Goal: Task Accomplishment & Management: Manage account settings

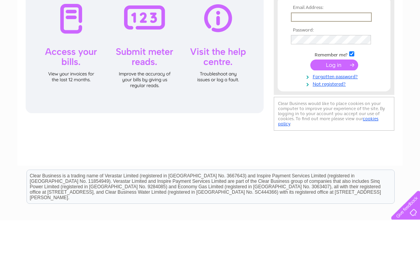
click at [333, 125] on input "submit" at bounding box center [335, 120] width 48 height 11
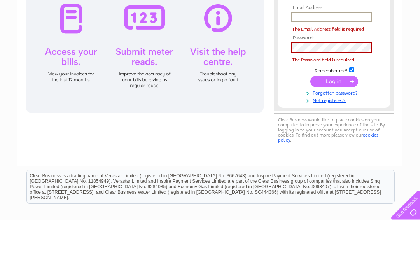
click at [329, 139] on input "submit" at bounding box center [335, 136] width 48 height 11
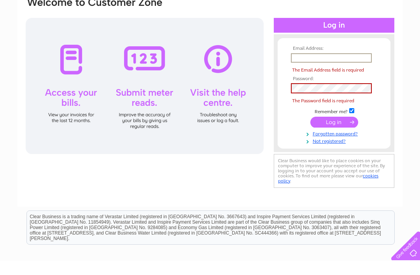
type input "[PERSON_NAME][EMAIL_ADDRESS][DOMAIN_NAME]"
click at [334, 142] on input "submit" at bounding box center [335, 136] width 48 height 11
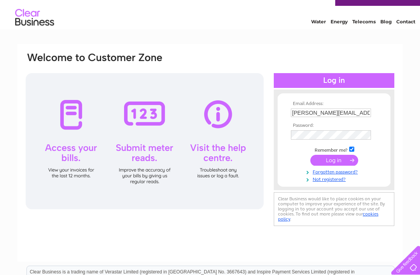
click at [337, 160] on input "submit" at bounding box center [335, 160] width 48 height 11
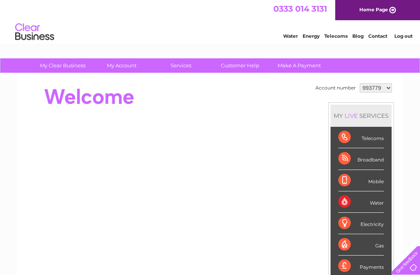
click at [385, 89] on select "993779 1137177" at bounding box center [376, 87] width 32 height 9
select select "1137177"
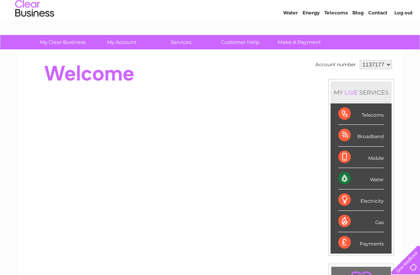
scroll to position [7, 0]
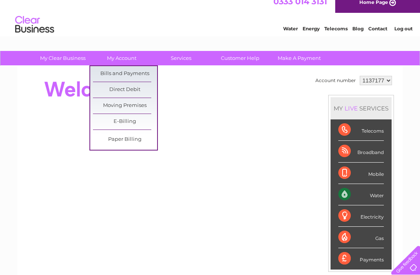
click at [148, 71] on link "Bills and Payments" at bounding box center [125, 74] width 64 height 16
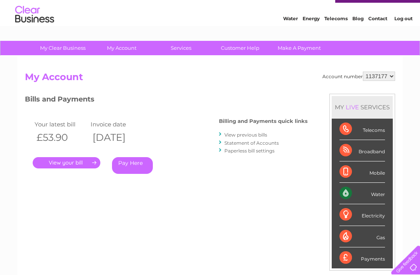
scroll to position [18, 0]
click at [87, 160] on link "." at bounding box center [67, 162] width 68 height 11
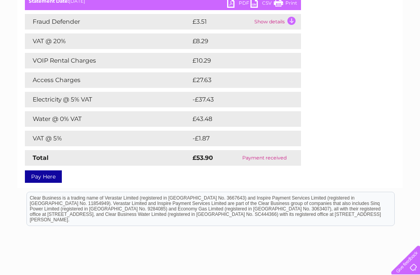
scroll to position [119, 0]
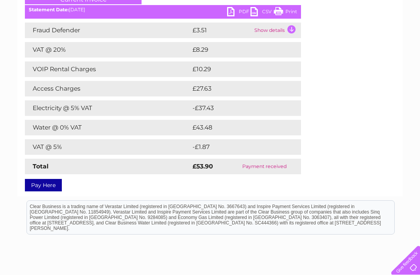
click at [240, 14] on link "PDF" at bounding box center [238, 12] width 23 height 11
